Goal: Information Seeking & Learning: Find contact information

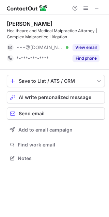
scroll to position [153, 109]
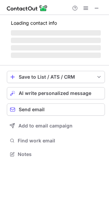
scroll to position [159, 109]
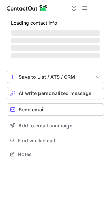
scroll to position [148, 108]
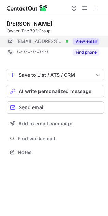
click at [80, 41] on button "View email" at bounding box center [85, 41] width 27 height 7
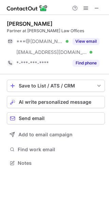
scroll to position [159, 109]
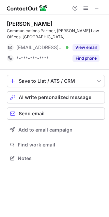
scroll to position [153, 109]
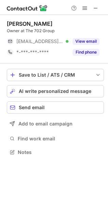
scroll to position [148, 108]
click at [95, 11] on span at bounding box center [95, 7] width 5 height 5
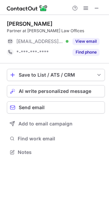
scroll to position [148, 109]
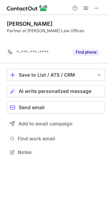
scroll to position [3, 3]
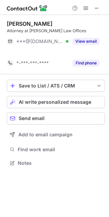
scroll to position [4, 3]
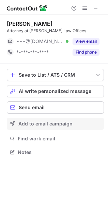
scroll to position [4, 3]
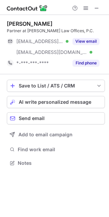
scroll to position [159, 109]
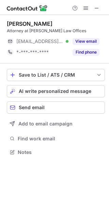
scroll to position [148, 109]
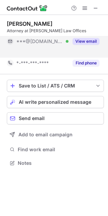
scroll to position [4, 3]
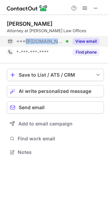
drag, startPoint x: 23, startPoint y: 41, endPoint x: 49, endPoint y: 41, distance: 25.8
click at [49, 41] on span "***@gmail.com" at bounding box center [39, 41] width 47 height 6
copy span "@gmail.com"
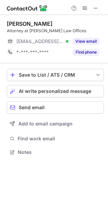
scroll to position [148, 108]
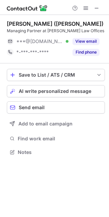
scroll to position [4, 3]
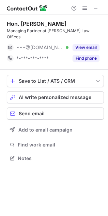
scroll to position [4, 3]
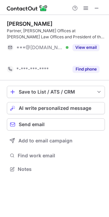
scroll to position [3, 3]
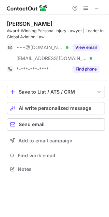
scroll to position [165, 109]
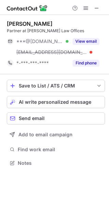
scroll to position [159, 109]
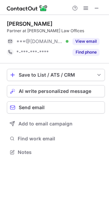
scroll to position [4, 3]
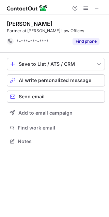
scroll to position [3, 3]
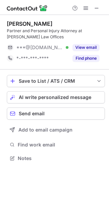
scroll to position [153, 109]
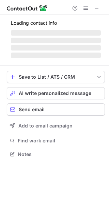
scroll to position [150, 109]
click at [94, 10] on span at bounding box center [96, 7] width 5 height 5
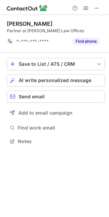
scroll to position [3, 3]
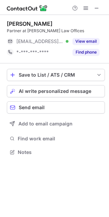
scroll to position [148, 109]
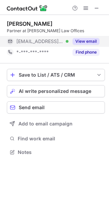
click at [81, 43] on button "View email" at bounding box center [85, 41] width 27 height 7
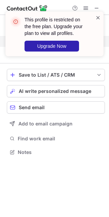
click at [98, 18] on span at bounding box center [97, 17] width 5 height 7
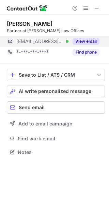
click at [84, 40] on button "View email" at bounding box center [85, 41] width 27 height 7
click at [84, 7] on span at bounding box center [85, 7] width 5 height 5
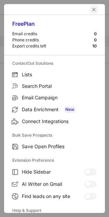
click at [91, 10] on span "left-button" at bounding box center [93, 9] width 5 height 5
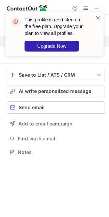
click at [97, 19] on span at bounding box center [97, 17] width 5 height 7
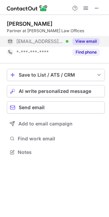
click at [75, 38] on button "View email" at bounding box center [85, 41] width 27 height 7
click at [82, 10] on button at bounding box center [85, 8] width 8 height 8
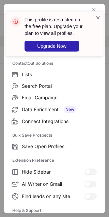
click at [97, 20] on span at bounding box center [97, 17] width 5 height 7
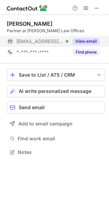
click at [95, 41] on button "View email" at bounding box center [85, 41] width 27 height 7
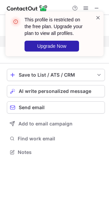
click at [96, 18] on span at bounding box center [97, 17] width 5 height 7
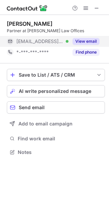
click at [85, 7] on div "This profile is restricted on the free plan. Upgrade your plan to view all prof…" at bounding box center [54, 12] width 109 height 14
click at [85, 7] on span at bounding box center [85, 7] width 5 height 5
click at [85, 9] on span at bounding box center [85, 7] width 5 height 5
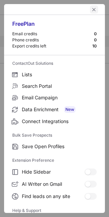
click at [91, 8] on span "left-button" at bounding box center [93, 9] width 5 height 5
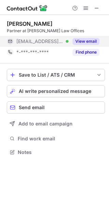
click at [87, 37] on div "View email" at bounding box center [83, 41] width 31 height 11
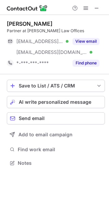
scroll to position [159, 109]
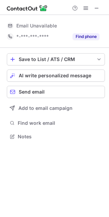
scroll to position [150, 109]
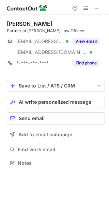
scroll to position [159, 109]
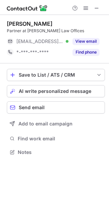
scroll to position [148, 109]
